Goal: Task Accomplishment & Management: Complete application form

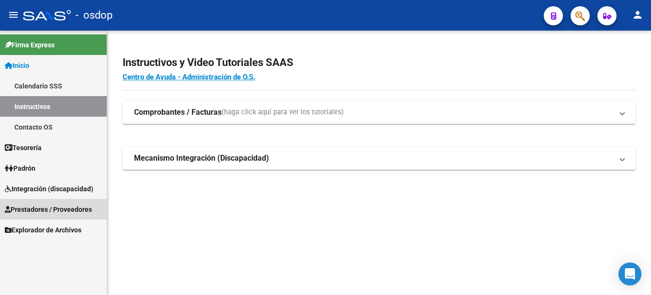
click at [84, 205] on span "Prestadores / Proveedores" at bounding box center [48, 209] width 87 height 11
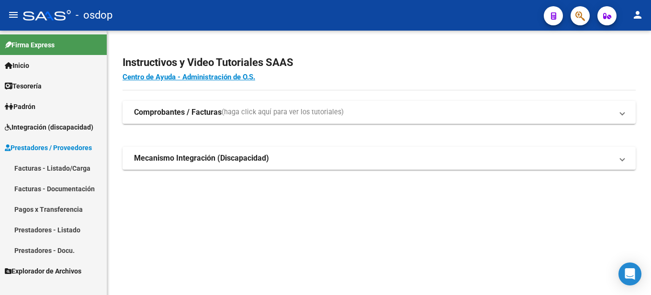
click at [68, 144] on span "Prestadores / Proveedores" at bounding box center [48, 148] width 87 height 11
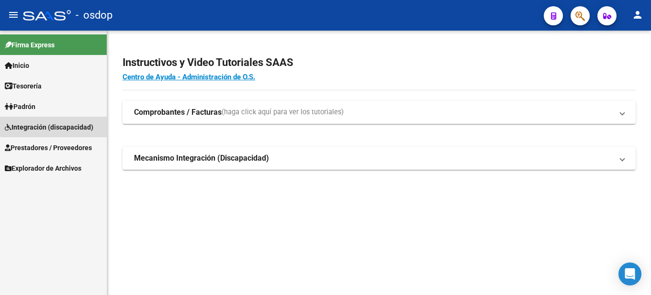
click at [66, 125] on span "Integración (discapacidad)" at bounding box center [49, 127] width 89 height 11
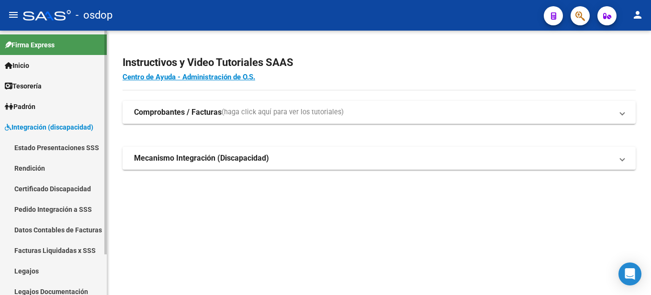
scroll to position [48, 0]
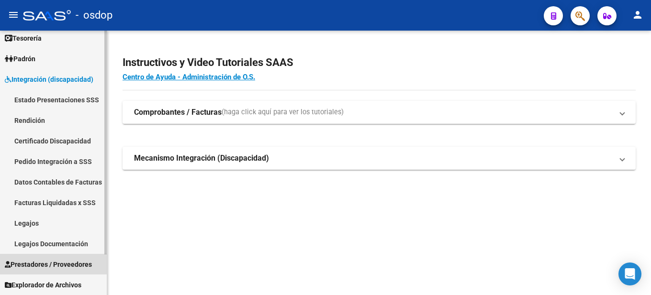
click at [65, 261] on span "Prestadores / Proveedores" at bounding box center [48, 264] width 87 height 11
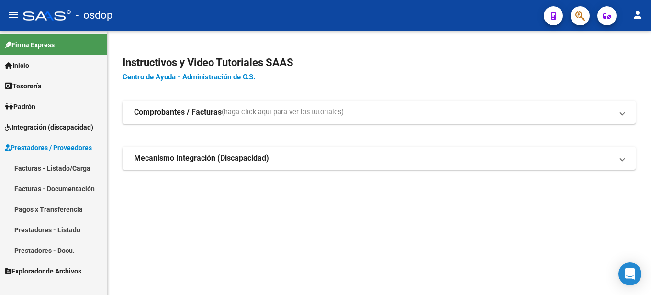
scroll to position [0, 0]
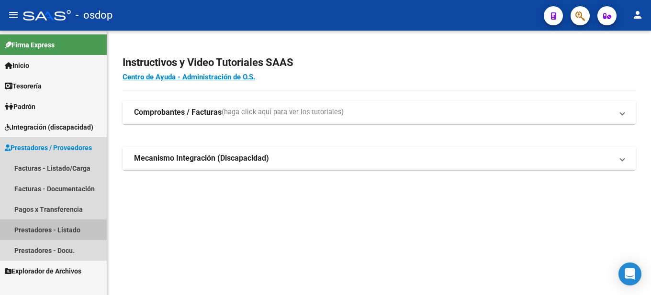
click at [55, 228] on link "Prestadores - Listado" at bounding box center [53, 230] width 107 height 21
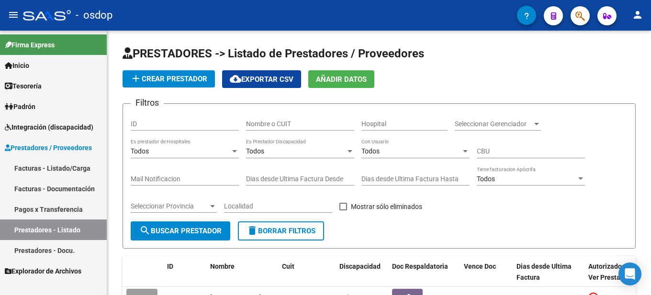
click at [64, 168] on link "Facturas - Listado/Carga" at bounding box center [53, 168] width 107 height 21
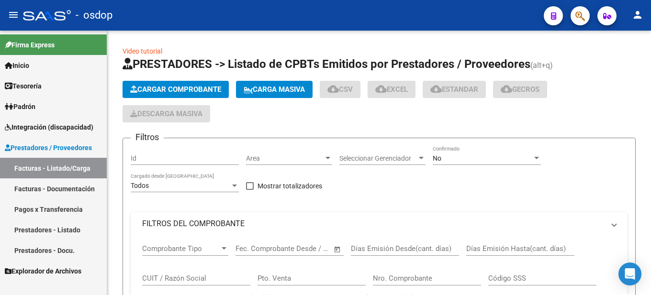
click at [65, 146] on span "Prestadores / Proveedores" at bounding box center [48, 148] width 87 height 11
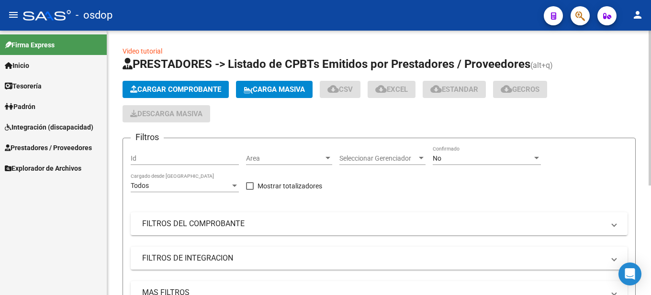
click at [181, 89] on span "Cargar Comprobante" at bounding box center [175, 89] width 91 height 9
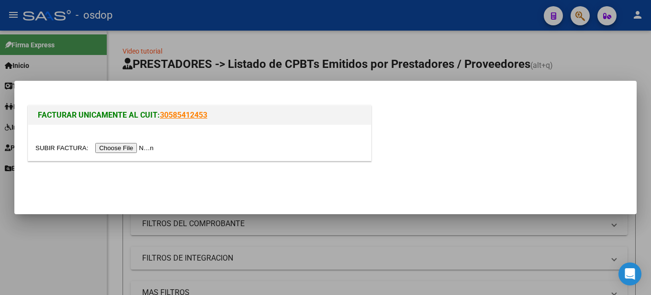
click at [113, 145] on input "file" at bounding box center [95, 148] width 121 height 10
click at [130, 144] on input "file" at bounding box center [95, 148] width 121 height 10
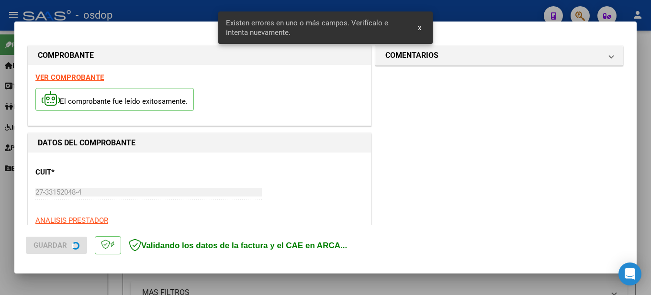
scroll to position [237, 0]
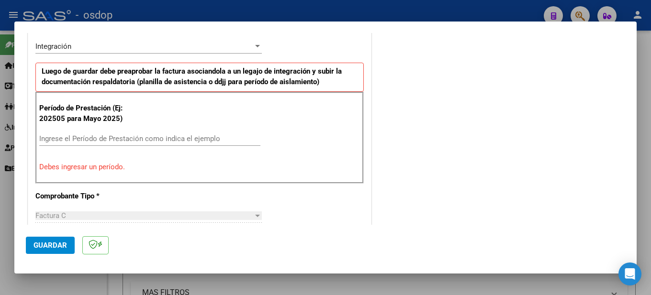
click at [79, 130] on div "Período de Prestación (Ej: 202505 para [DATE]) Ingrese el Período de Prestación…" at bounding box center [199, 138] width 328 height 92
click at [77, 140] on input "Ingrese el Período de Prestación como indica el ejemplo" at bounding box center [149, 138] width 221 height 9
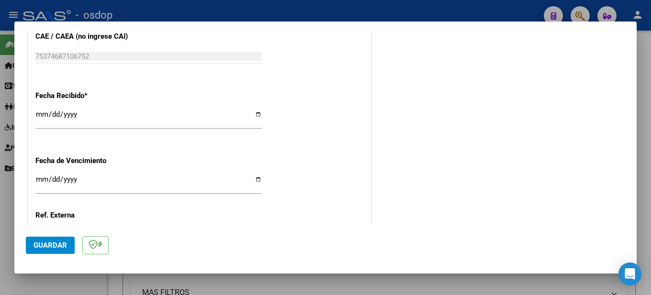
scroll to position [704, 0]
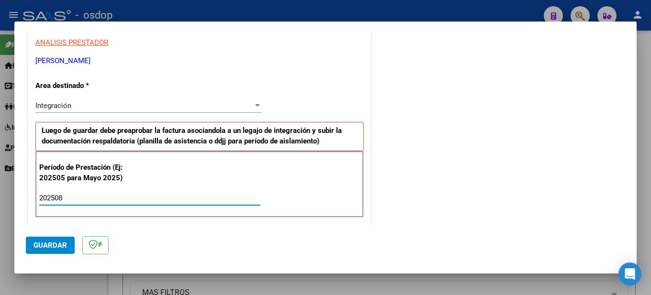
type input "202508"
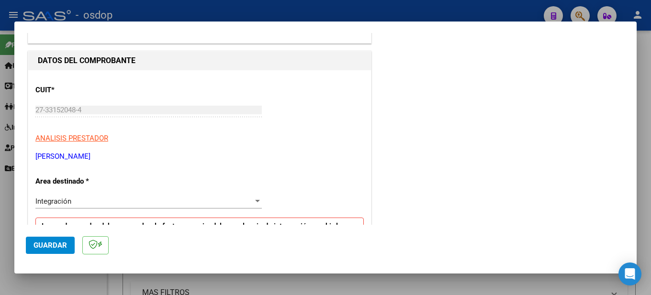
scroll to position [34, 0]
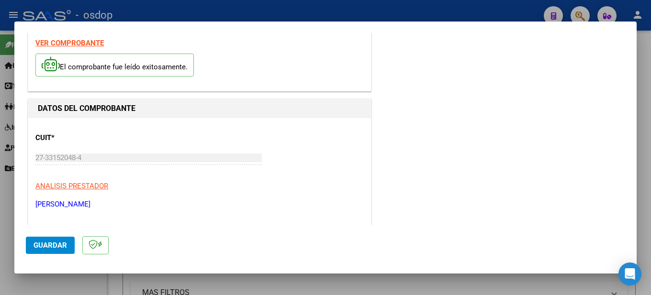
click at [87, 44] on strong "VER COMPROBANTE" at bounding box center [69, 43] width 68 height 9
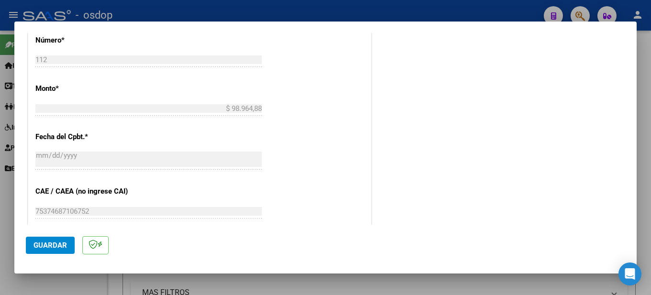
scroll to position [704, 0]
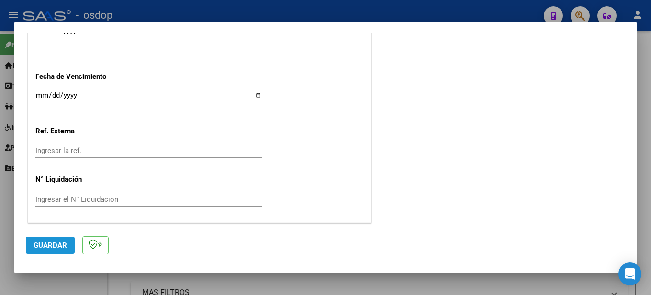
click at [57, 247] on span "Guardar" at bounding box center [49, 245] width 33 height 9
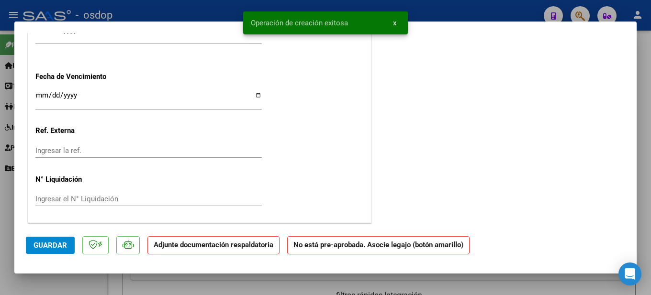
scroll to position [0, 0]
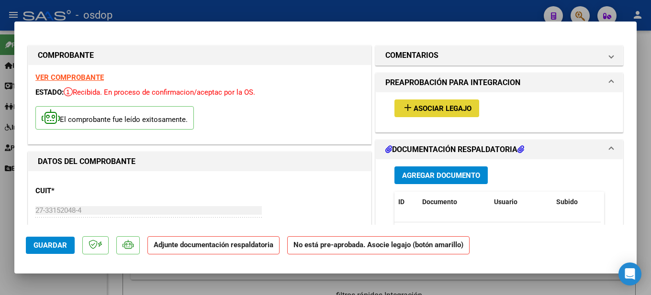
click at [444, 109] on span "Asociar Legajo" at bounding box center [442, 108] width 58 height 9
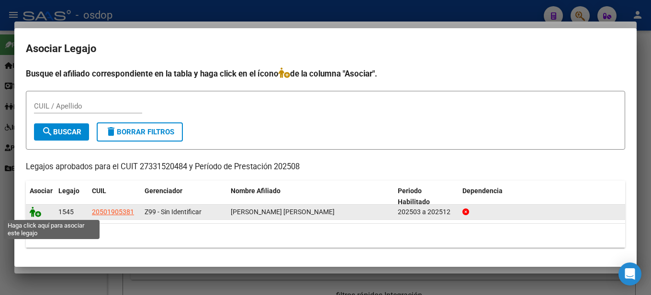
click at [37, 216] on icon at bounding box center [35, 212] width 11 height 11
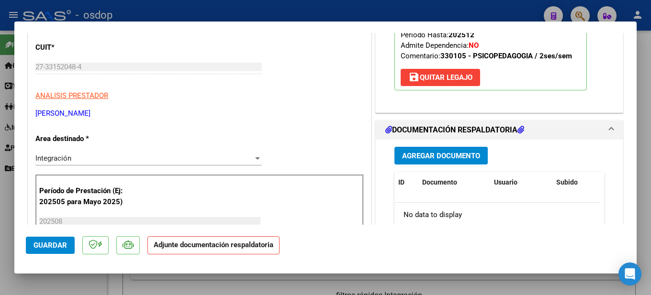
scroll to position [239, 0]
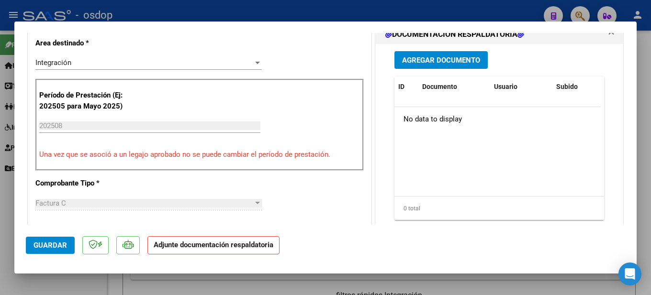
click at [447, 57] on span "Agregar Documento" at bounding box center [441, 60] width 78 height 9
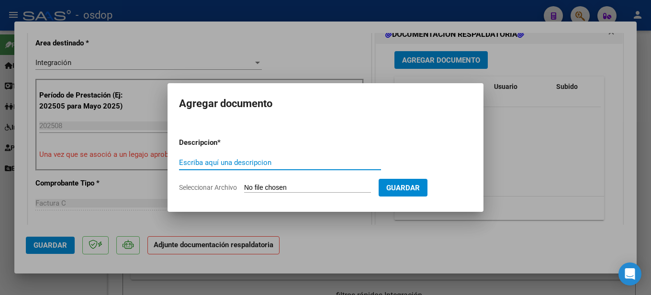
click at [225, 153] on form "Descripcion * Escriba aquí una descripcion Seleccionar Archivo Guardar" at bounding box center [325, 165] width 293 height 70
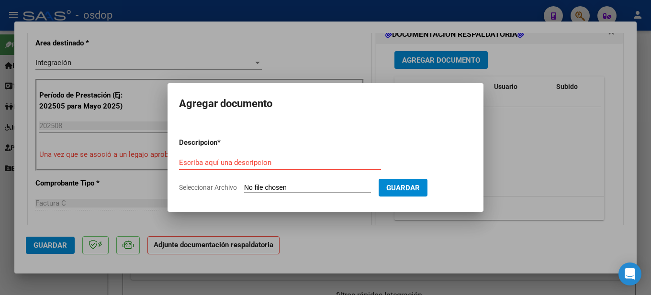
click at [208, 160] on input "Escriba aquí una descripcion" at bounding box center [280, 162] width 202 height 9
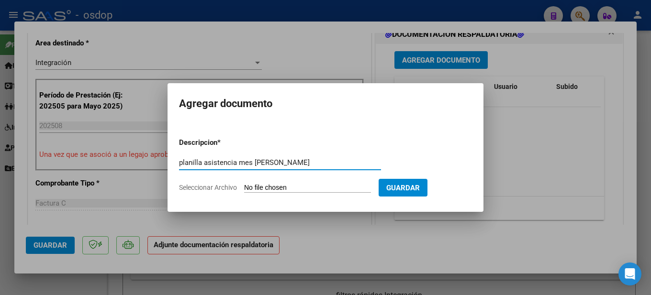
type input "planilla asistencia mes [PERSON_NAME]"
click at [308, 182] on form "Descripcion * planilla asistencia mes [PERSON_NAME] Escriba aquí una descripcio…" at bounding box center [325, 165] width 293 height 70
click at [306, 185] on input "Seleccionar Archivo" at bounding box center [307, 188] width 127 height 9
click at [308, 185] on input "Seleccionar Archivo" at bounding box center [307, 188] width 127 height 9
type input "C:\fakepath\Asistencia Agosto.pdf"
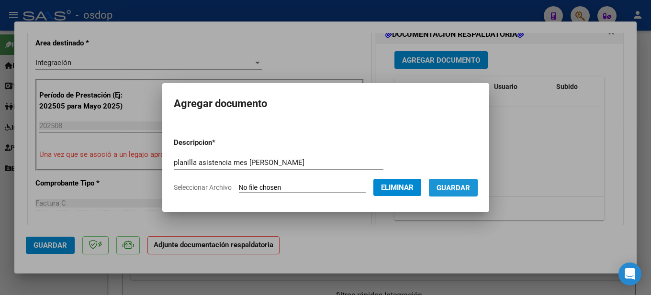
click at [451, 190] on span "Guardar" at bounding box center [452, 188] width 33 height 9
